Goal: Check status: Check status

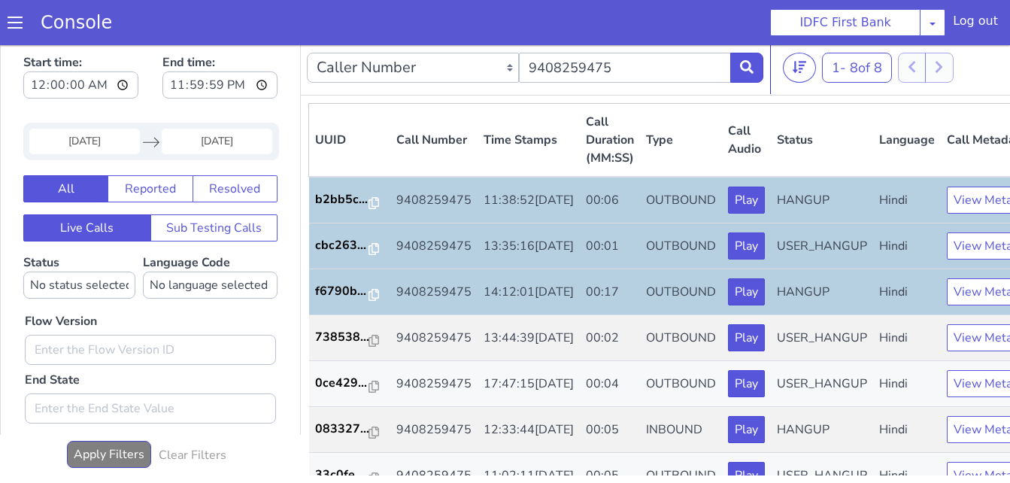
scroll to position [60, 0]
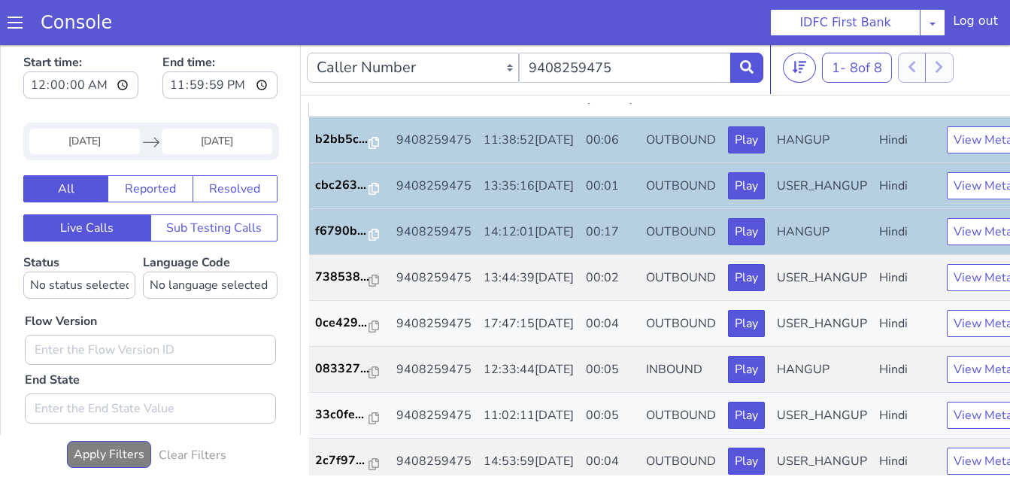
click at [136, 82] on div "Start time: 00:00:00 End time: 23:59:59" at bounding box center [150, 78] width 254 height 59
click at [16, 24] on span at bounding box center [15, 22] width 15 height 15
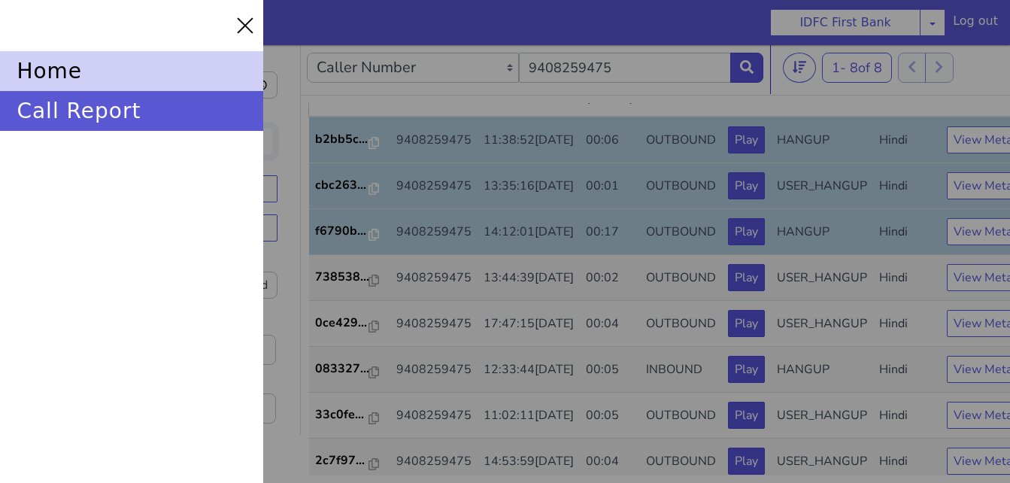
click at [63, 86] on div "home" at bounding box center [131, 71] width 263 height 40
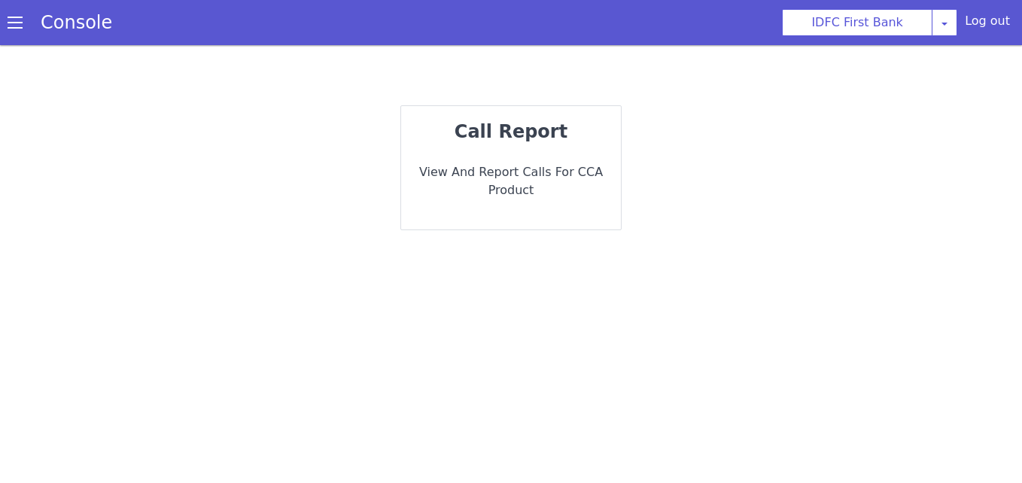
click at [543, 176] on p "View and report calls for CCA Product" at bounding box center [511, 181] width 196 height 36
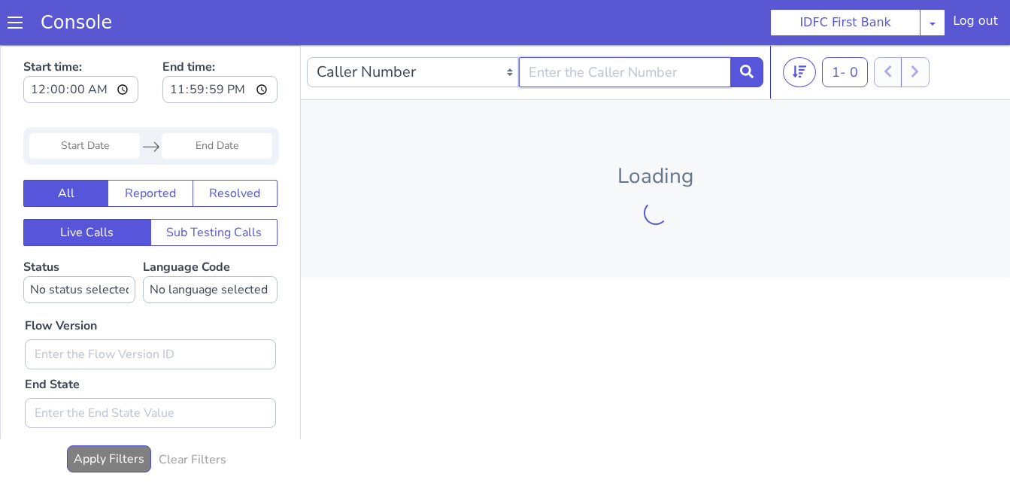
click at [576, 69] on input "text" at bounding box center [625, 72] width 212 height 30
paste input "7795639554"
type input "7795639554"
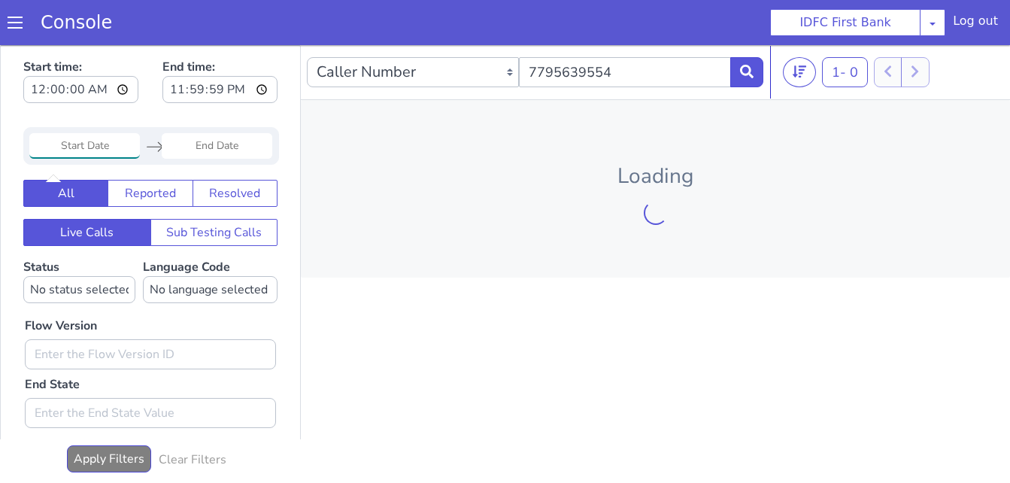
click at [85, 147] on input "Start Date" at bounding box center [84, 146] width 111 height 26
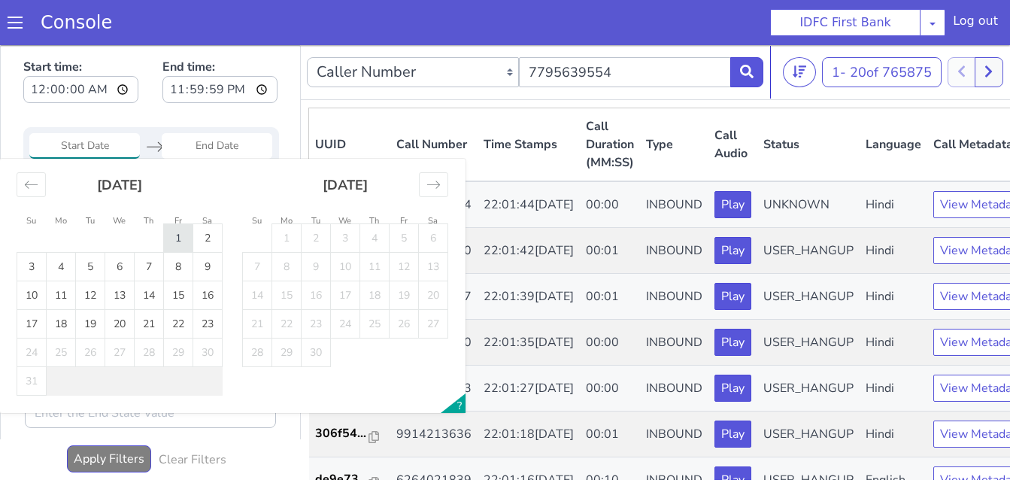
click at [174, 244] on td "1" at bounding box center [178, 238] width 29 height 29
type input "[DATE]"
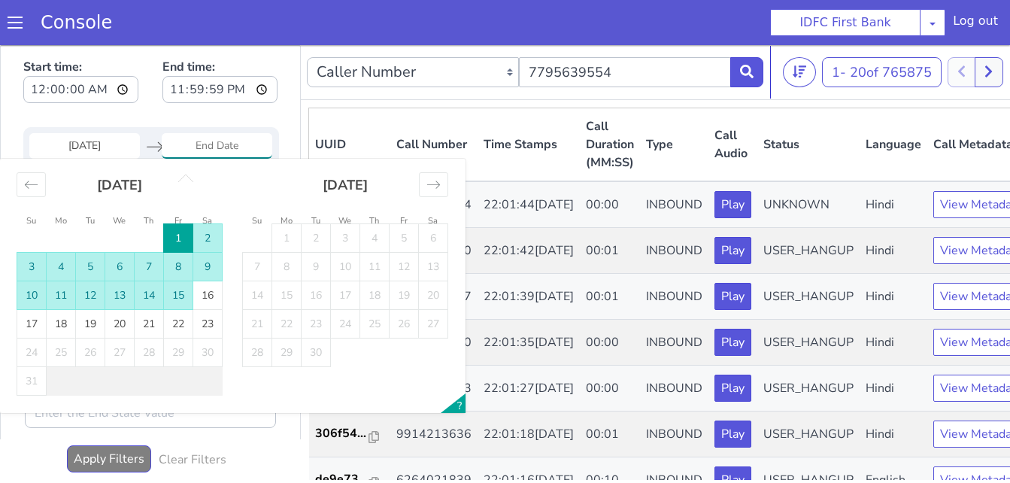
click at [175, 296] on td "15" at bounding box center [178, 295] width 29 height 29
type input "15 Aug 2025"
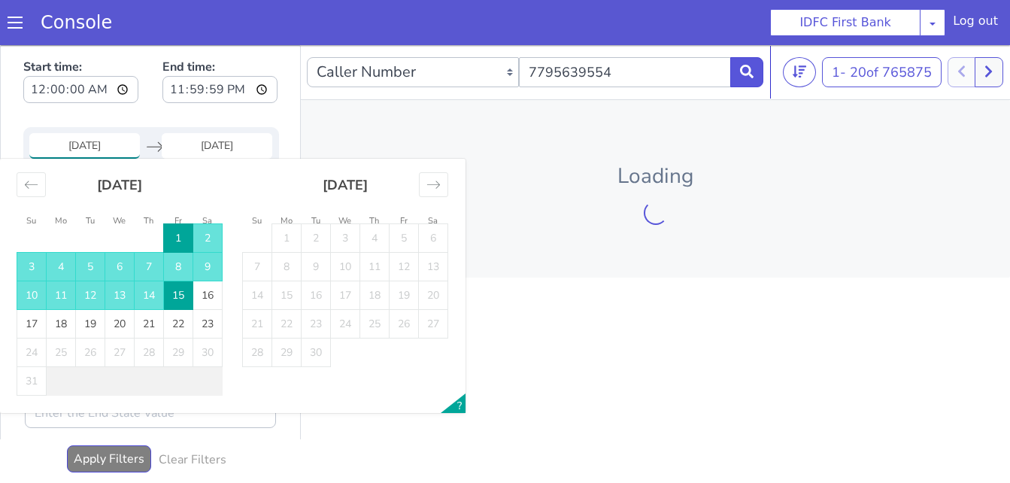
click at [117, 146] on input "[DATE]" at bounding box center [84, 146] width 111 height 26
click at [111, 266] on td "6" at bounding box center [119, 267] width 29 height 29
type input "06 Aug 2025"
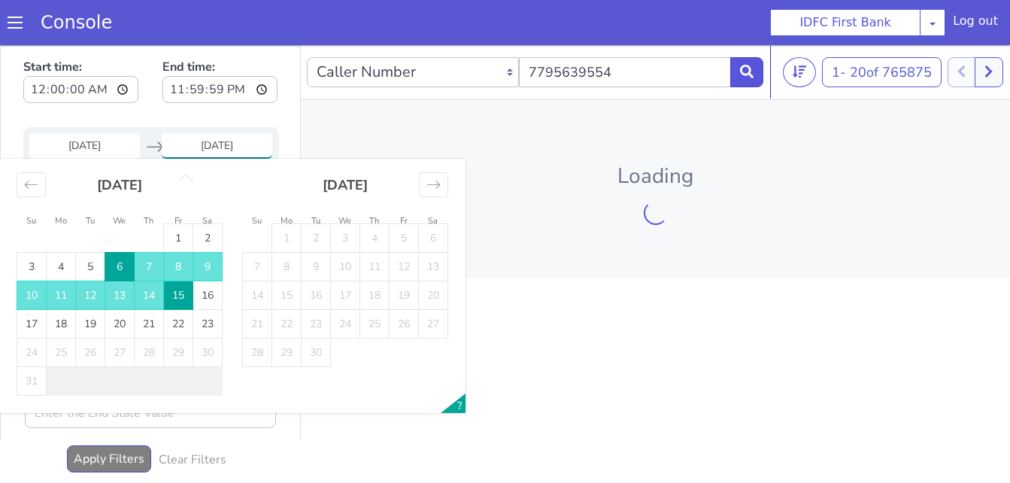
click at [111, 266] on td "6" at bounding box center [119, 267] width 29 height 29
type input "06 Aug 2025"
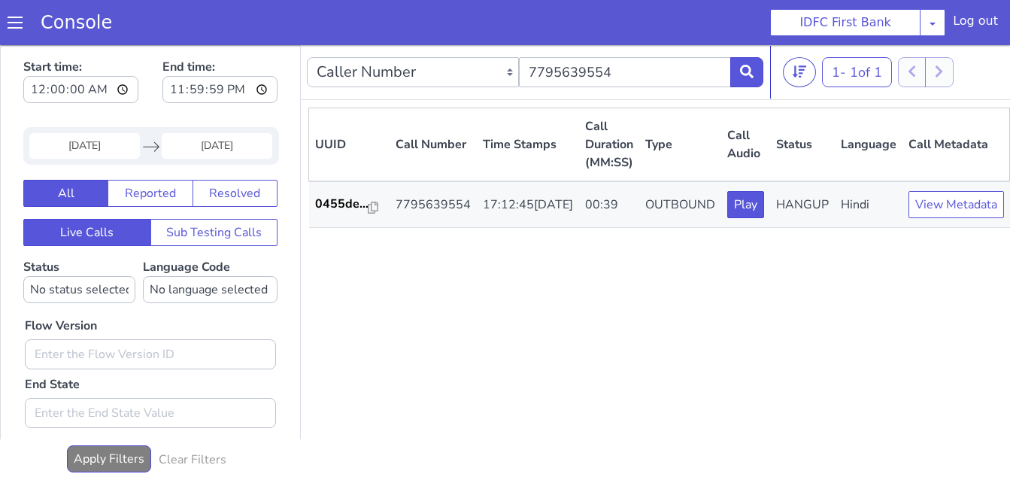
click at [700, 287] on div "UUID Call Number Time Stamps Call Duration (MM:SS) Type Call Audio Status Langu…" at bounding box center [659, 294] width 702 height 372
click at [501, 348] on div "UUID Call Number Time Stamps Call Duration (MM:SS) Type Call Audio Status Langu…" at bounding box center [659, 294] width 702 height 372
click at [652, 71] on input "7795639554" at bounding box center [625, 72] width 212 height 30
paste input "9899274499"
type input "9899274499"
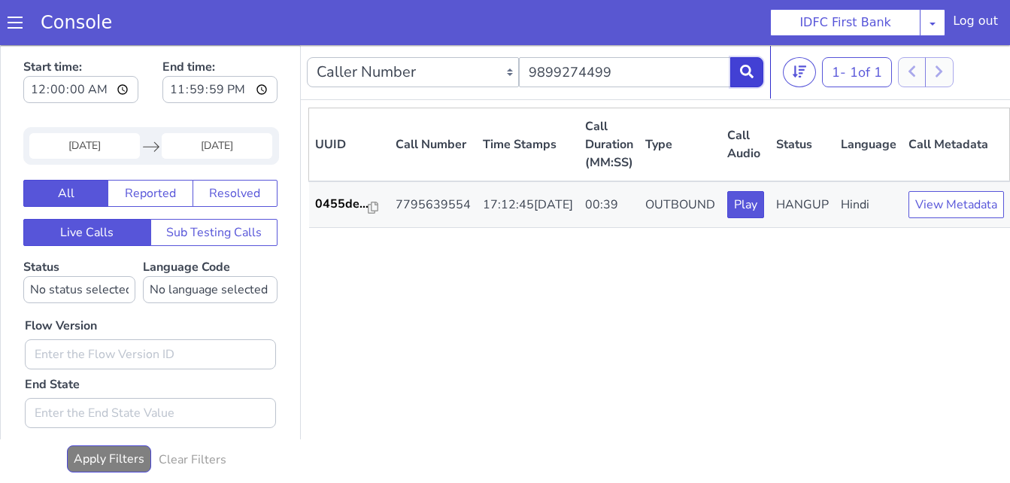
click at [745, 71] on icon at bounding box center [747, 72] width 14 height 14
click at [929, 321] on div "UUID Call Number Time Stamps Call Duration (MM:SS) Type Call Audio Status Langu…" at bounding box center [658, 294] width 701 height 372
